Goal: Register for event/course

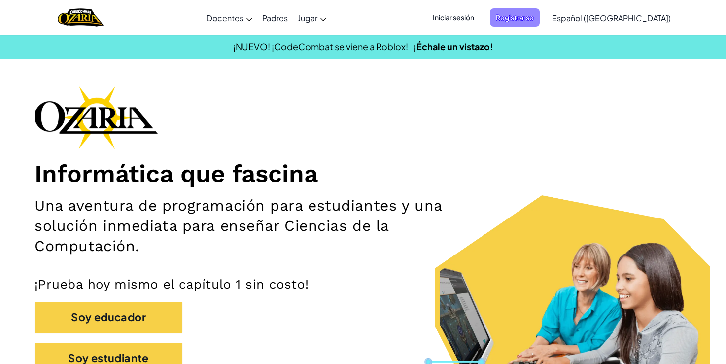
click at [536, 13] on span "Registrarse" at bounding box center [515, 17] width 50 height 18
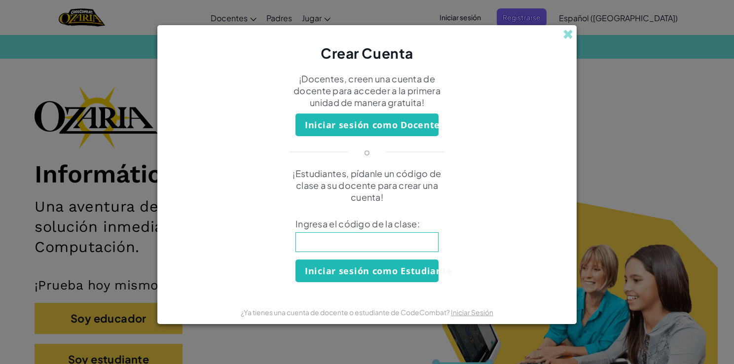
click at [345, 240] on input at bounding box center [366, 242] width 143 height 20
type input "3readDogFox"
click at [353, 268] on button "Iniciar sesión como Estudiante" at bounding box center [366, 270] width 143 height 23
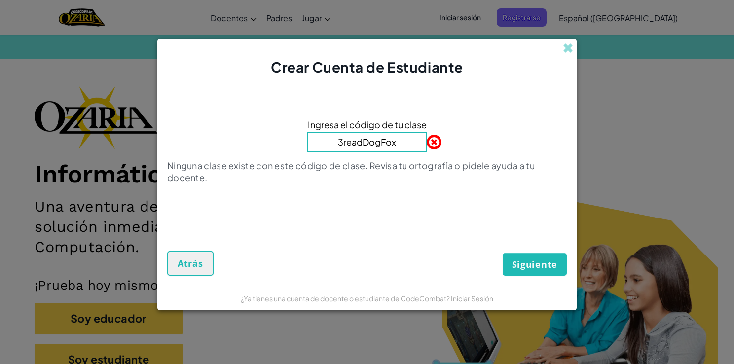
click at [403, 151] on input "3readDogFox" at bounding box center [366, 142] width 119 height 20
click at [532, 269] on span "Siguiente" at bounding box center [534, 264] width 45 height 12
click at [532, 257] on button "Siguiente" at bounding box center [535, 264] width 64 height 23
click at [415, 140] on input "3readDogFox" at bounding box center [366, 142] width 119 height 20
click at [427, 142] on span at bounding box center [427, 142] width 0 height 20
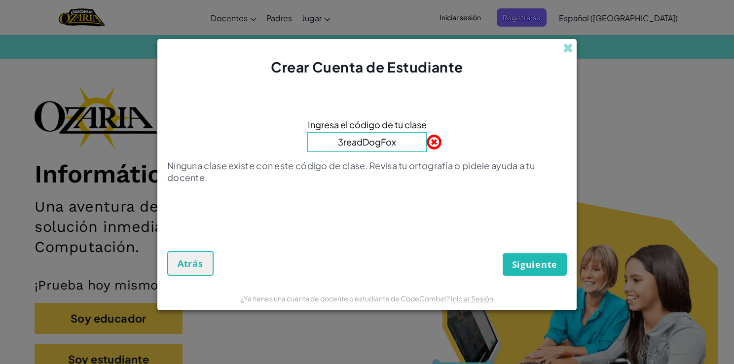
click at [409, 144] on input "3readDogFox" at bounding box center [366, 142] width 119 height 20
type input "3"
type input "BreadDogFox"
click at [549, 271] on button "Siguiente" at bounding box center [535, 264] width 64 height 23
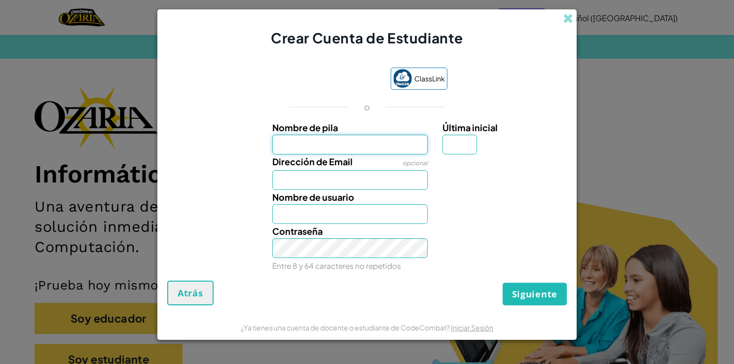
click at [347, 137] on input "Nombre de pila" at bounding box center [350, 145] width 156 height 20
type input "[PERSON_NAME]"
type input "R"
type input "[EMAIL_ADDRESS][DOMAIN_NAME]"
type input "[PERSON_NAME]"
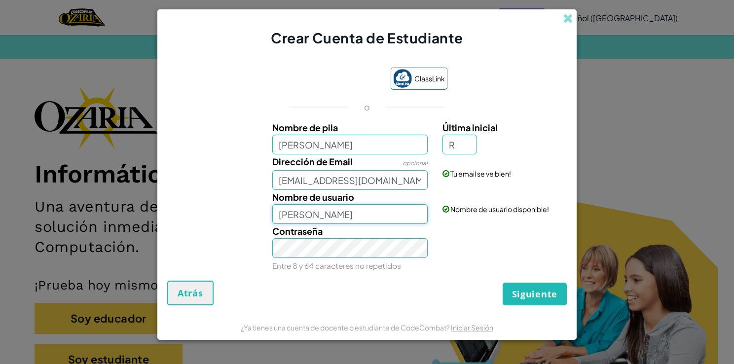
click at [306, 218] on input "[PERSON_NAME]" at bounding box center [350, 214] width 156 height 20
click at [350, 215] on input "[PERSON_NAME]" at bounding box center [350, 214] width 156 height 20
click at [513, 291] on span "Siguiente" at bounding box center [534, 294] width 45 height 12
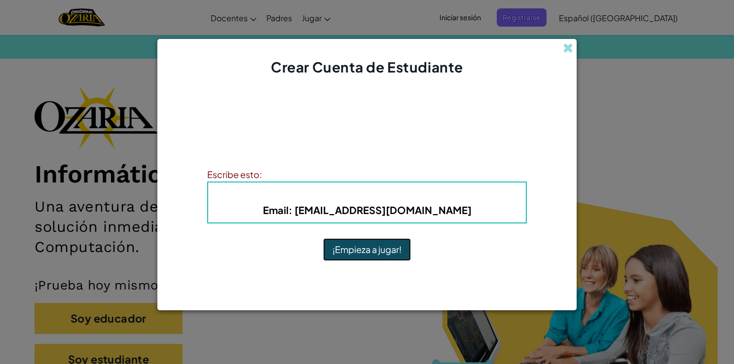
click at [370, 254] on button "¡Empieza a jugar!" at bounding box center [367, 249] width 88 height 23
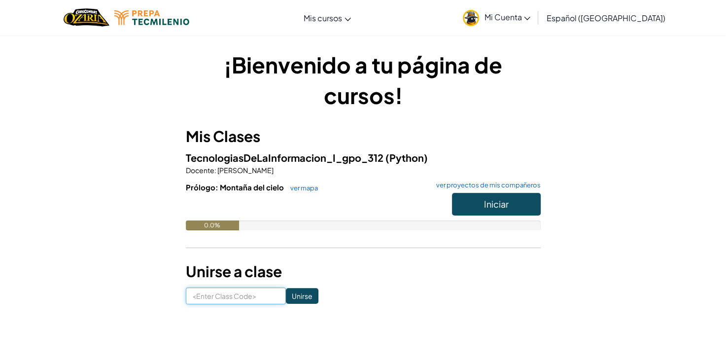
click at [256, 299] on input at bounding box center [236, 296] width 100 height 17
click at [353, 193] on div at bounding box center [363, 207] width 355 height 28
